Goal: Find contact information: Find contact information

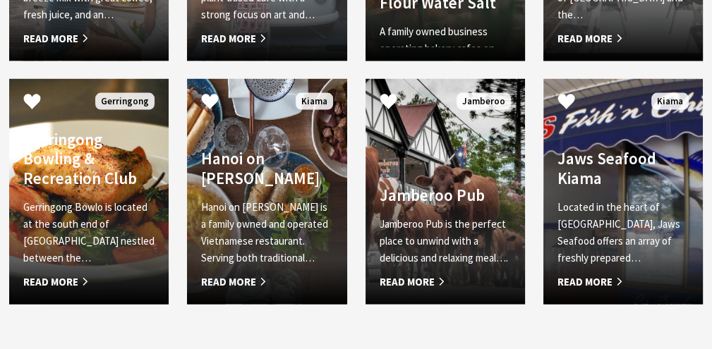
scroll to position [2046, 0]
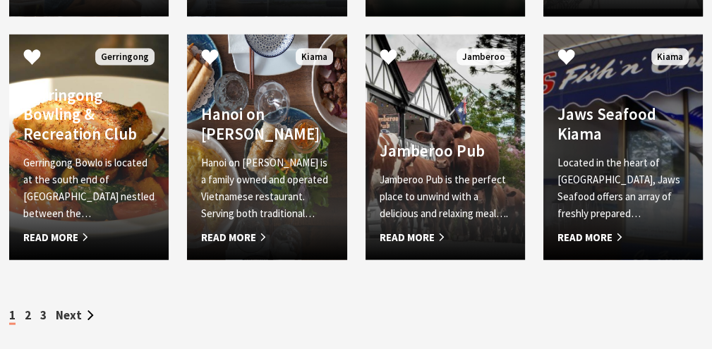
click at [591, 239] on span "Read More" at bounding box center [622, 237] width 131 height 17
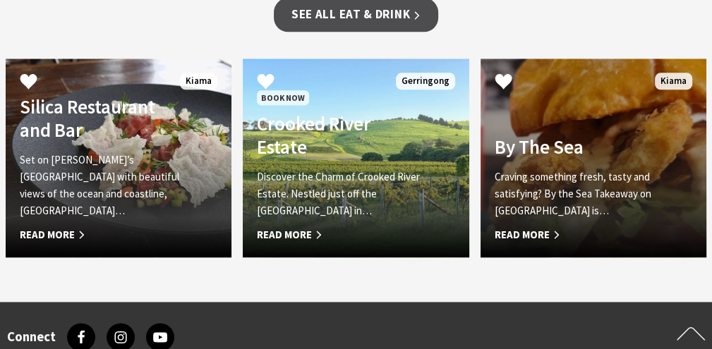
scroll to position [1270, 0]
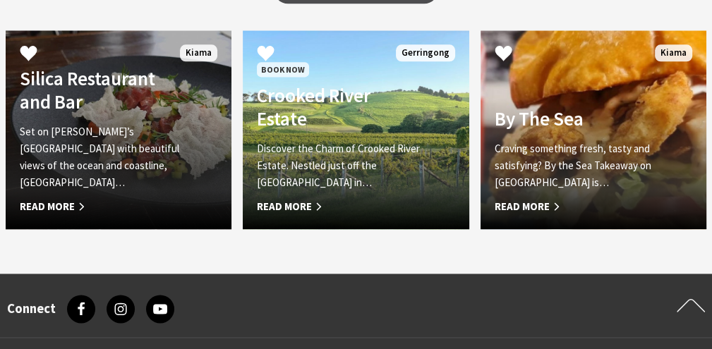
click at [118, 97] on h4 "Silica Restaurant and Bar" at bounding box center [102, 90] width 164 height 46
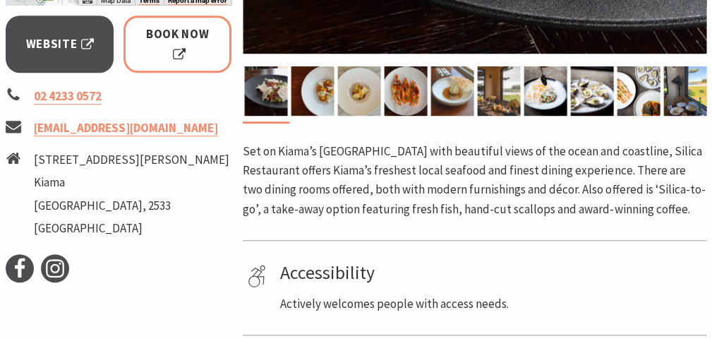
scroll to position [564, 0]
click at [106, 128] on link "[EMAIL_ADDRESS][DOMAIN_NAME]" at bounding box center [126, 128] width 184 height 16
click at [104, 129] on link "[EMAIL_ADDRESS][DOMAIN_NAME]" at bounding box center [126, 128] width 184 height 16
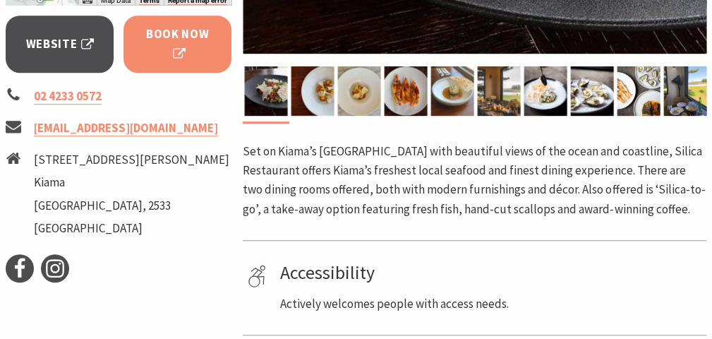
click at [164, 47] on span "Book Now" at bounding box center [177, 44] width 68 height 38
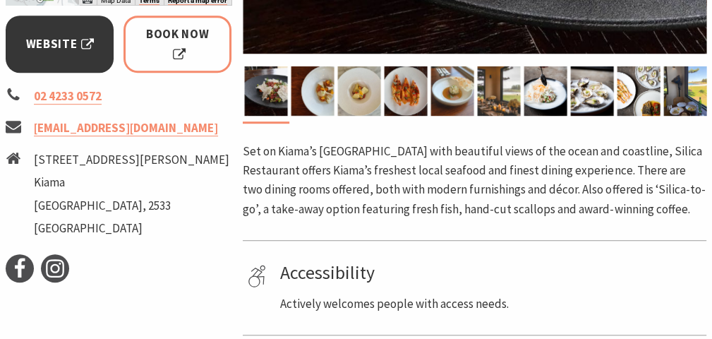
click at [56, 48] on span "Website" at bounding box center [60, 44] width 68 height 19
